Goal: Task Accomplishment & Management: Manage account settings

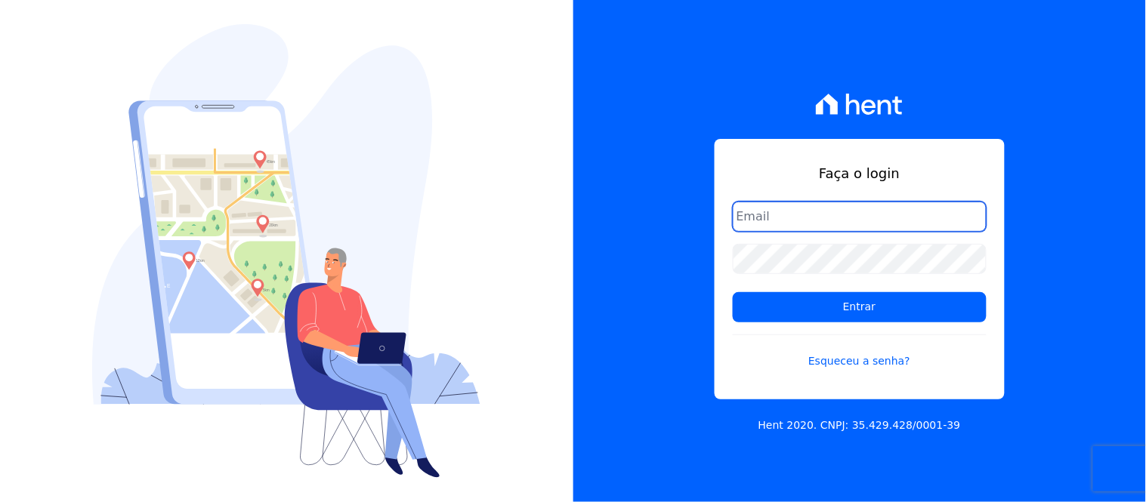
type input "[EMAIL_ADDRESS][DOMAIN_NAME]"
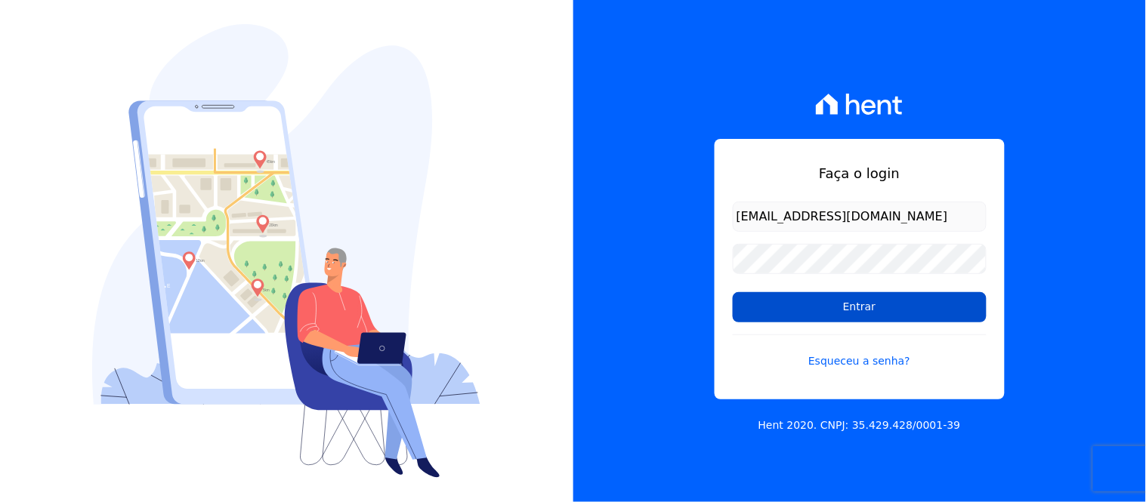
click at [849, 313] on input "Entrar" at bounding box center [860, 307] width 254 height 30
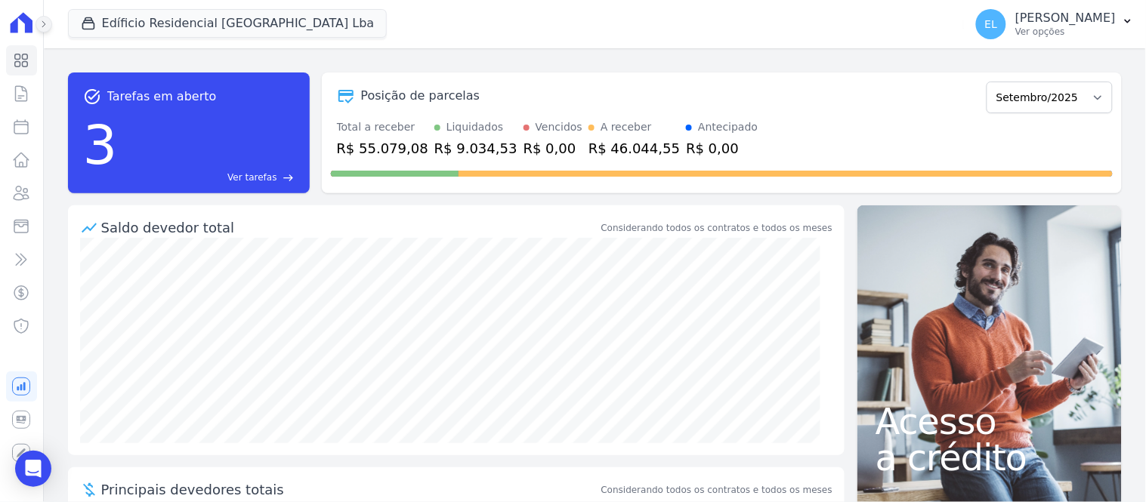
click at [36, 26] on button at bounding box center [44, 24] width 17 height 17
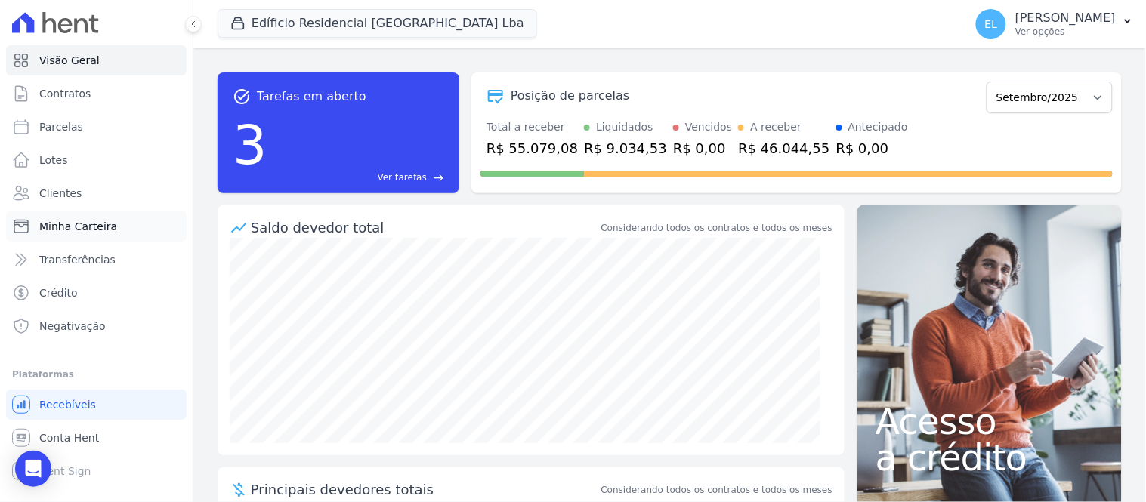
click at [76, 230] on span "Minha Carteira" at bounding box center [78, 226] width 78 height 15
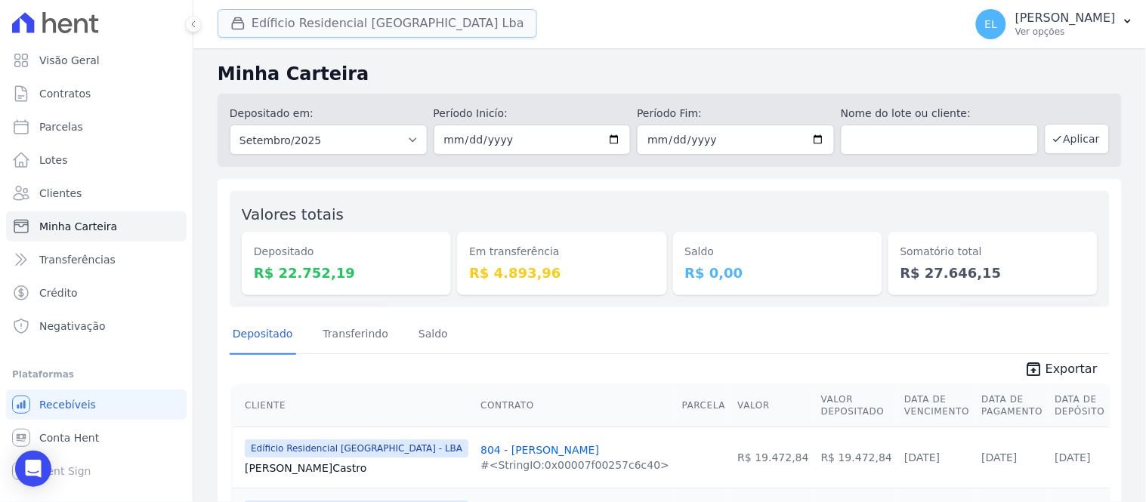
click at [235, 21] on icon "button" at bounding box center [237, 23] width 15 height 15
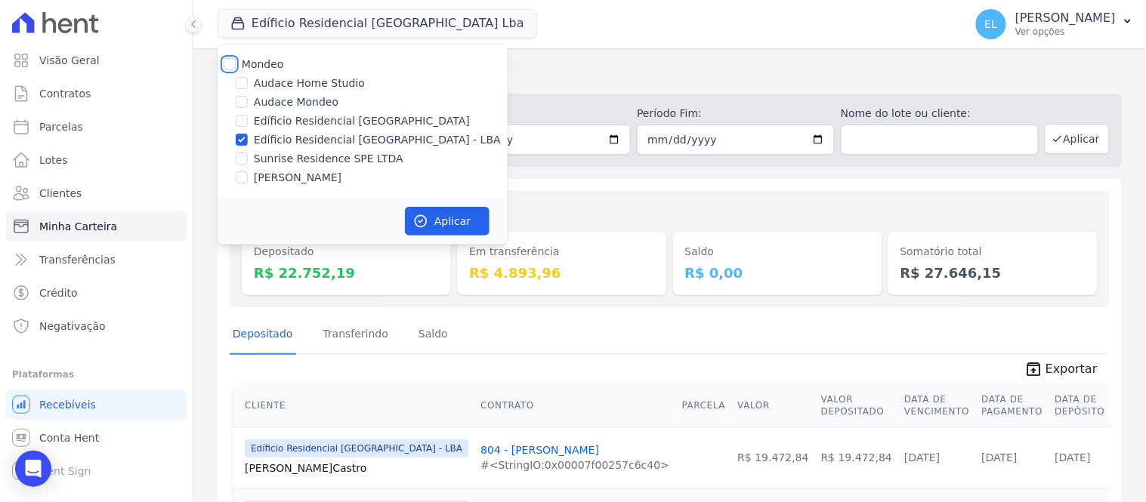
click at [227, 60] on input "Mondeo" at bounding box center [230, 64] width 12 height 12
checkbox input "true"
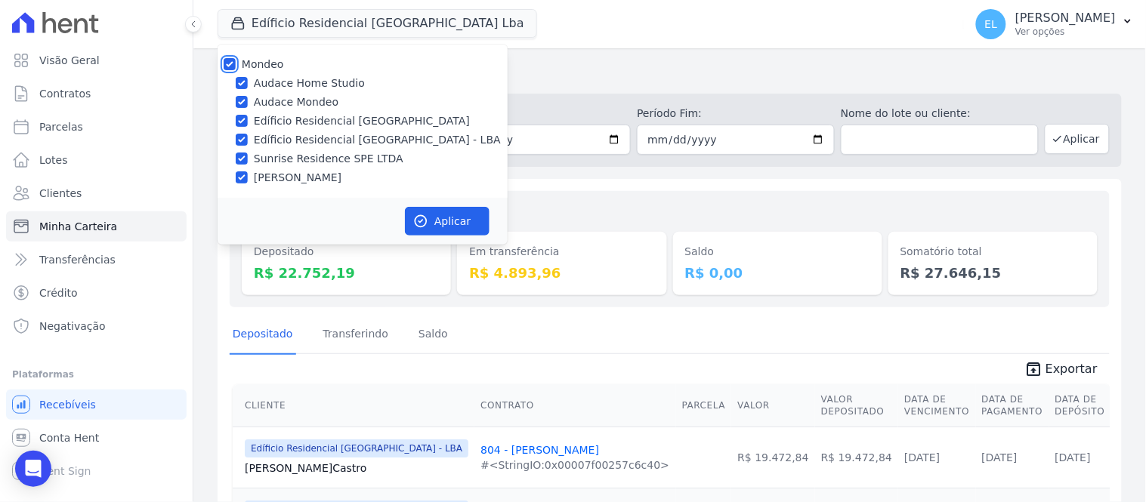
checkbox input "true"
click at [240, 79] on input "Audace Home Studio" at bounding box center [242, 83] width 12 height 12
checkbox input "false"
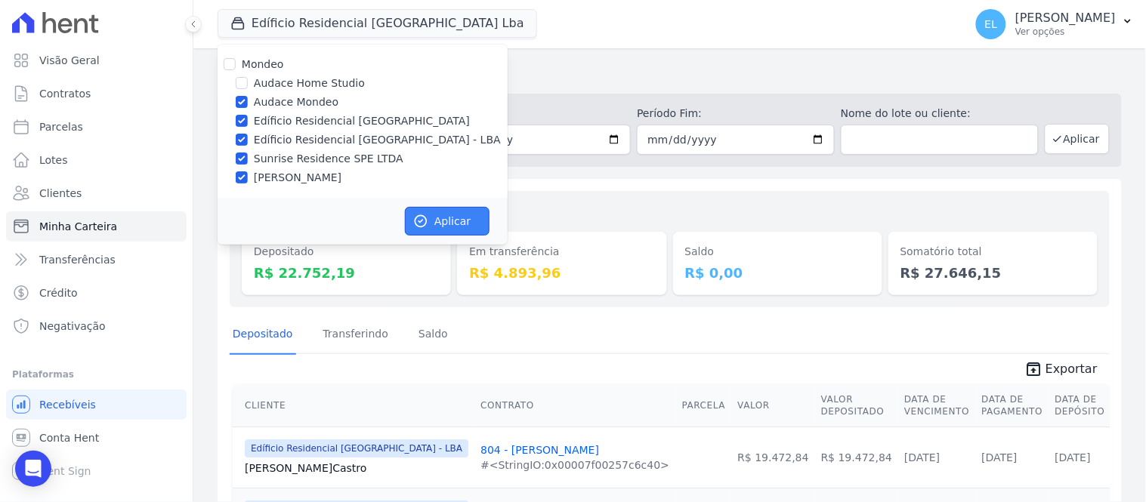
click at [432, 220] on button "Aplicar" at bounding box center [447, 221] width 85 height 29
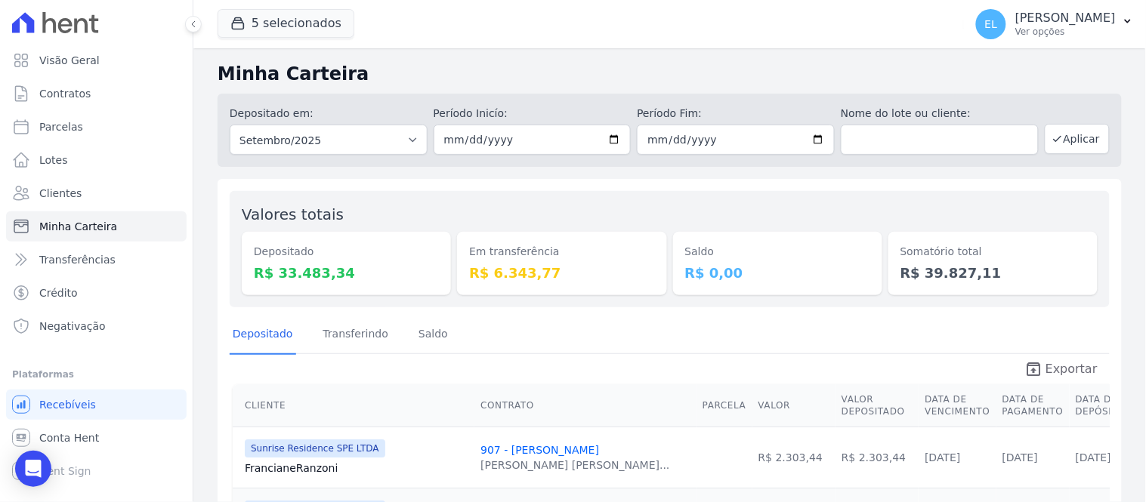
click at [1070, 368] on span "Exportar" at bounding box center [1072, 369] width 52 height 18
